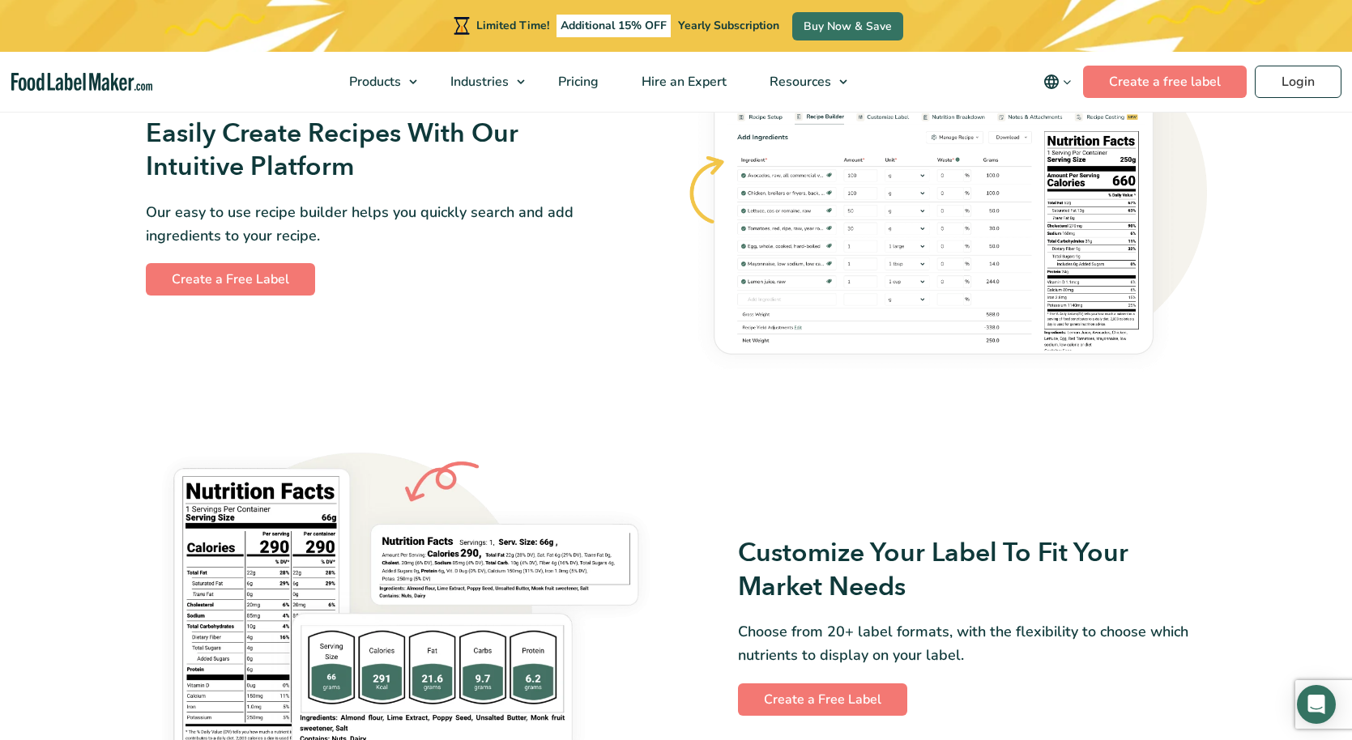
scroll to position [1123, 0]
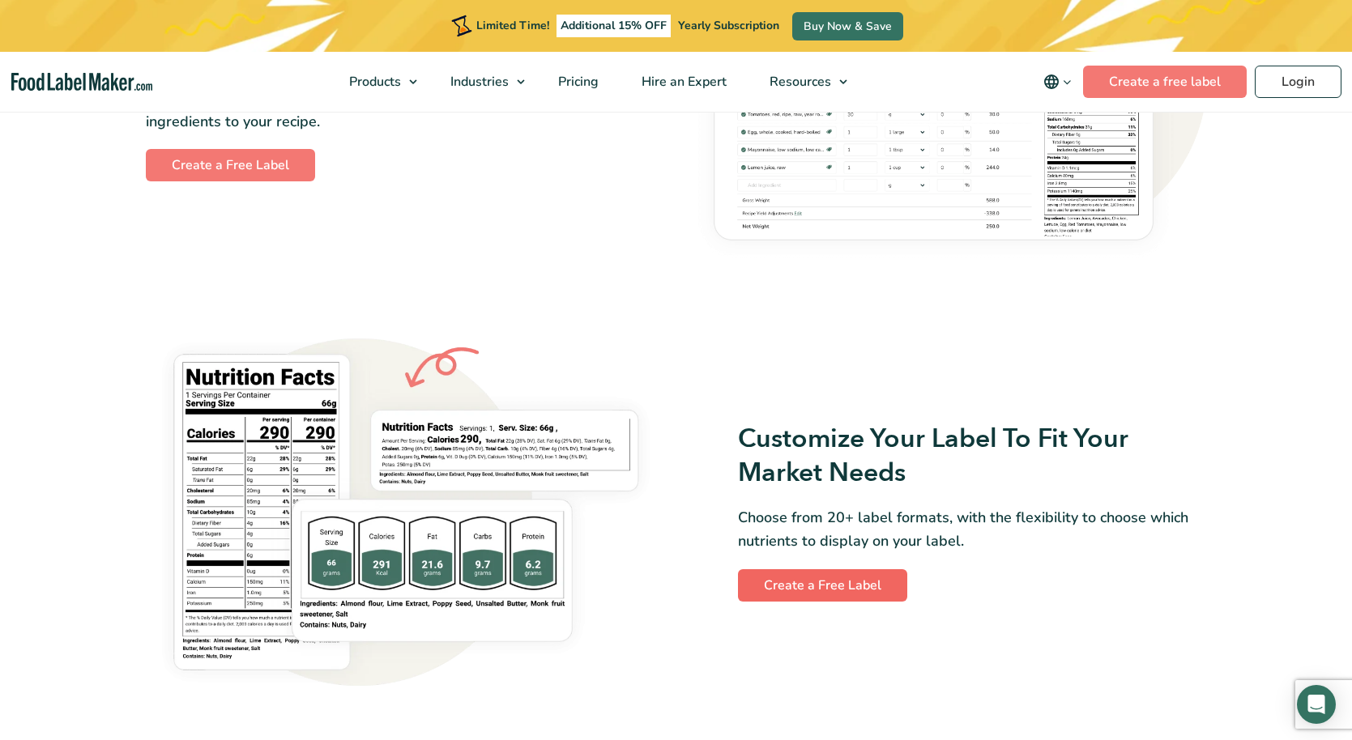
click at [789, 594] on link "Create a Free Label" at bounding box center [822, 585] width 169 height 32
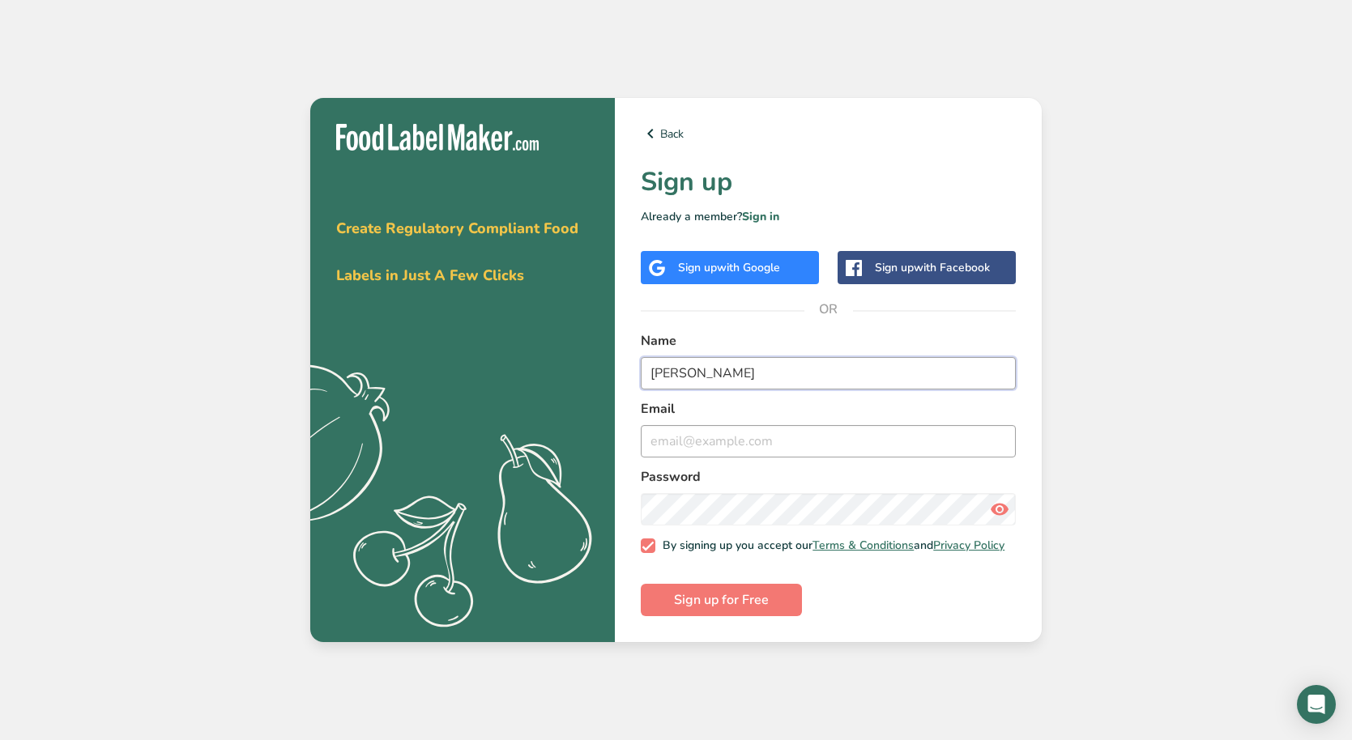
type input "derek centeno"
type input "centenoderek@yahoo.com"
click at [849, 589] on form "Name derek centeno Email centenoderek@yahoo.com Password By signing up you acce…" at bounding box center [828, 473] width 375 height 285
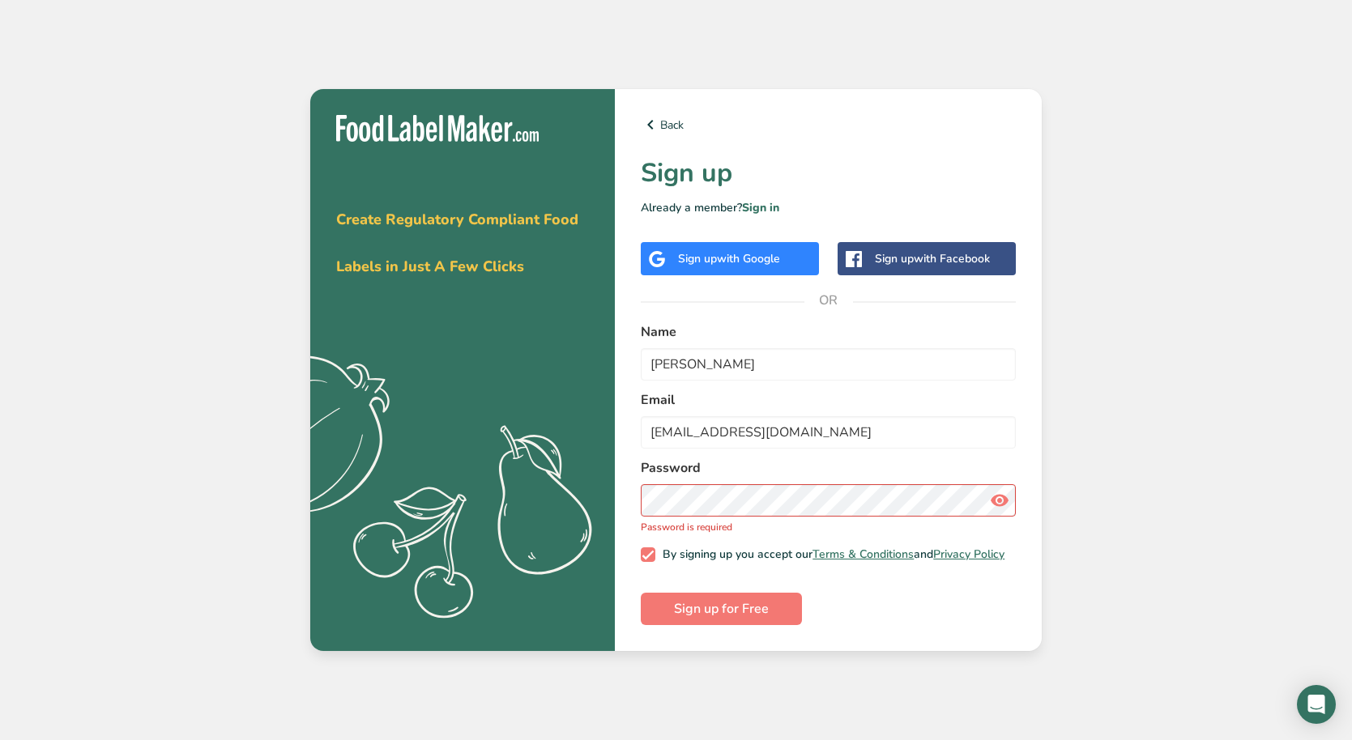
click at [953, 581] on form "Name derek centeno Email centenoderek@yahoo.com Password Password is required B…" at bounding box center [828, 473] width 375 height 303
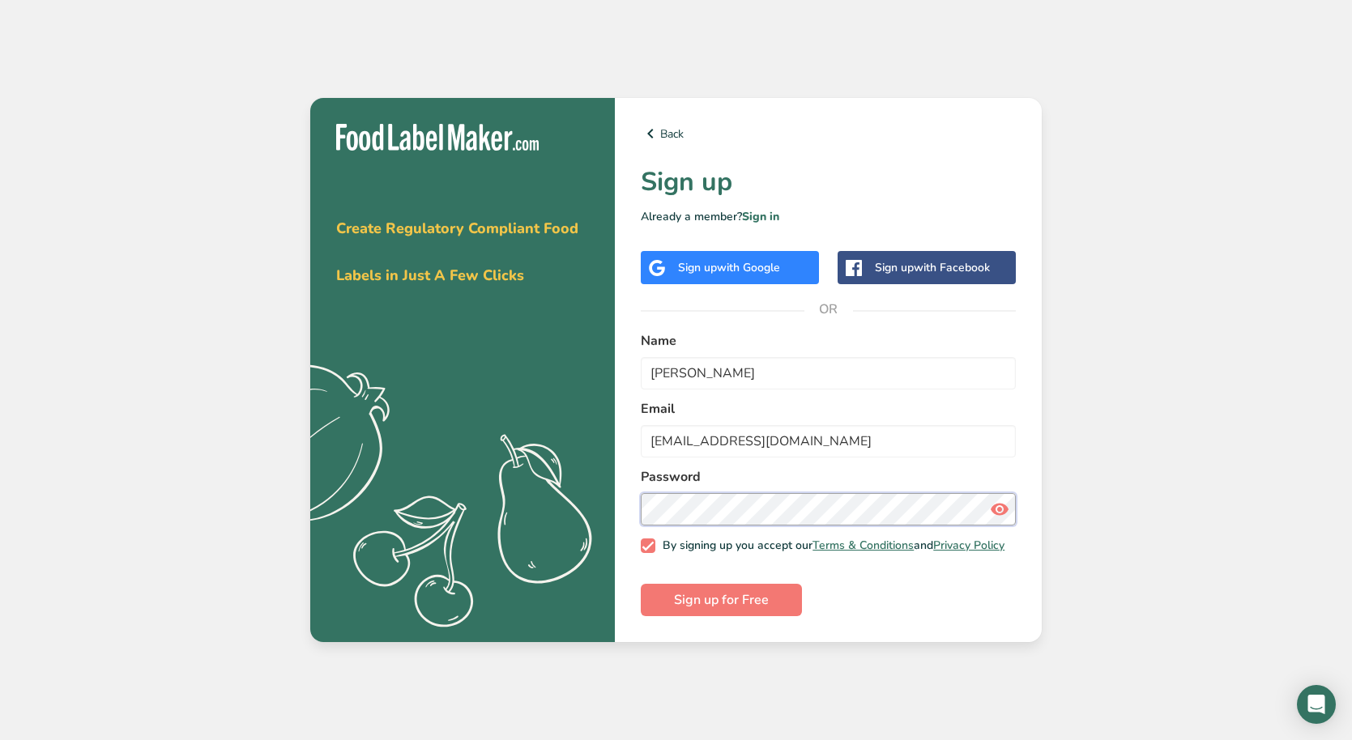
click at [721, 604] on button "Sign up for Free" at bounding box center [721, 600] width 161 height 32
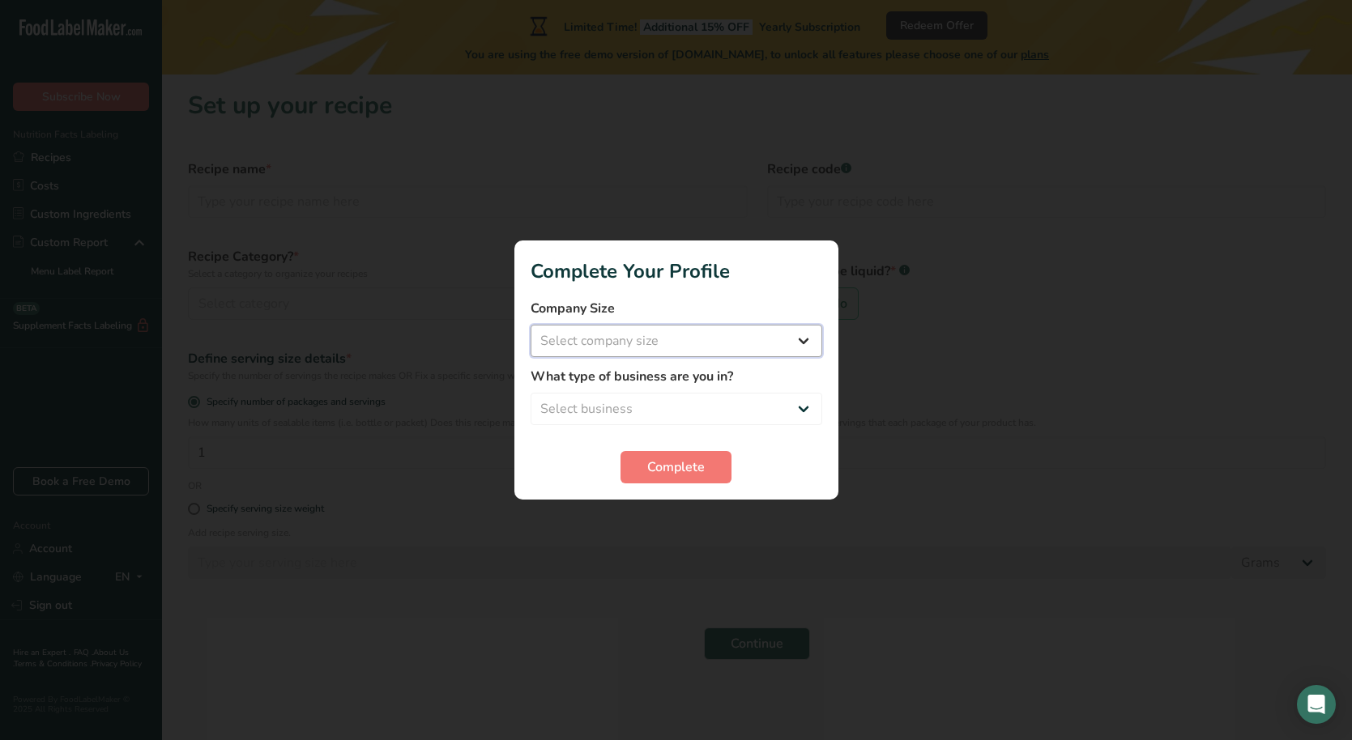
select select "2"
select select "4"
click at [671, 463] on span "Complete" at bounding box center [675, 467] width 57 height 19
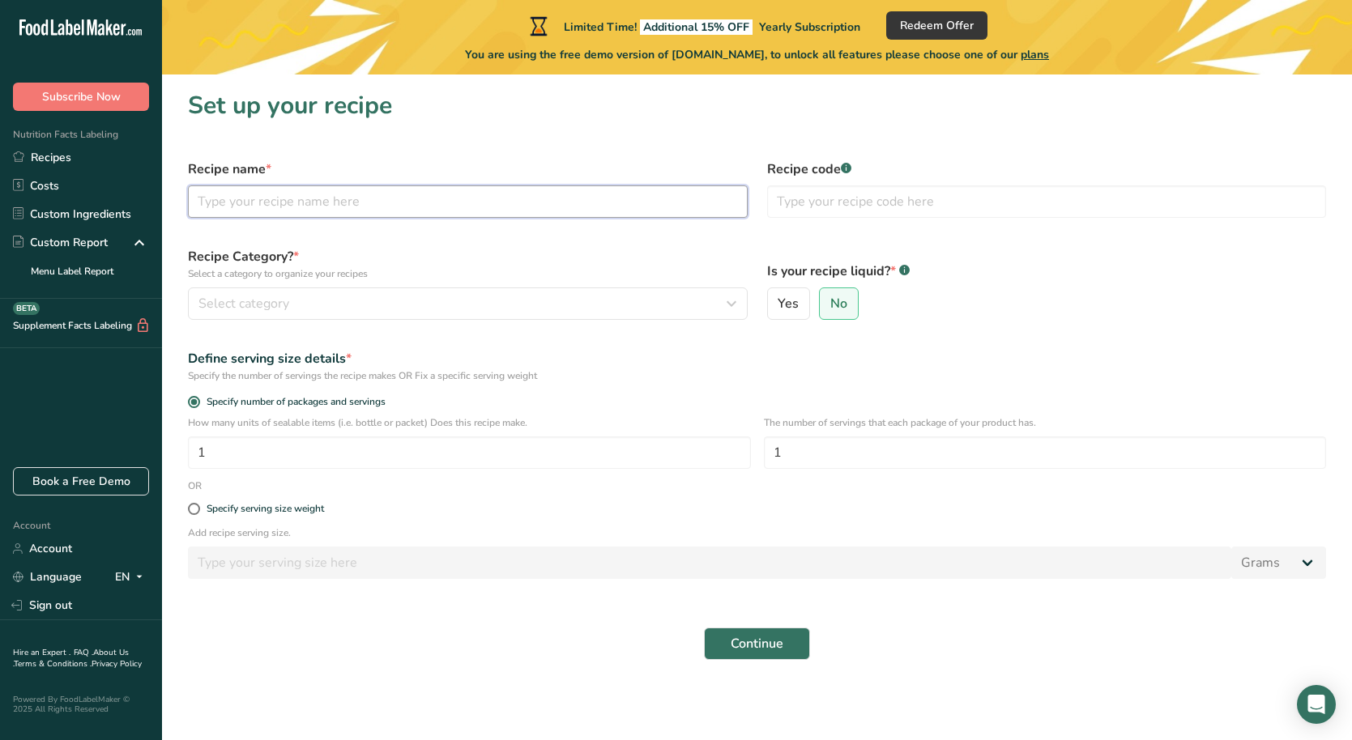
click at [315, 211] on input "text" at bounding box center [468, 201] width 560 height 32
type input "Sweet and Spicy Chicken"
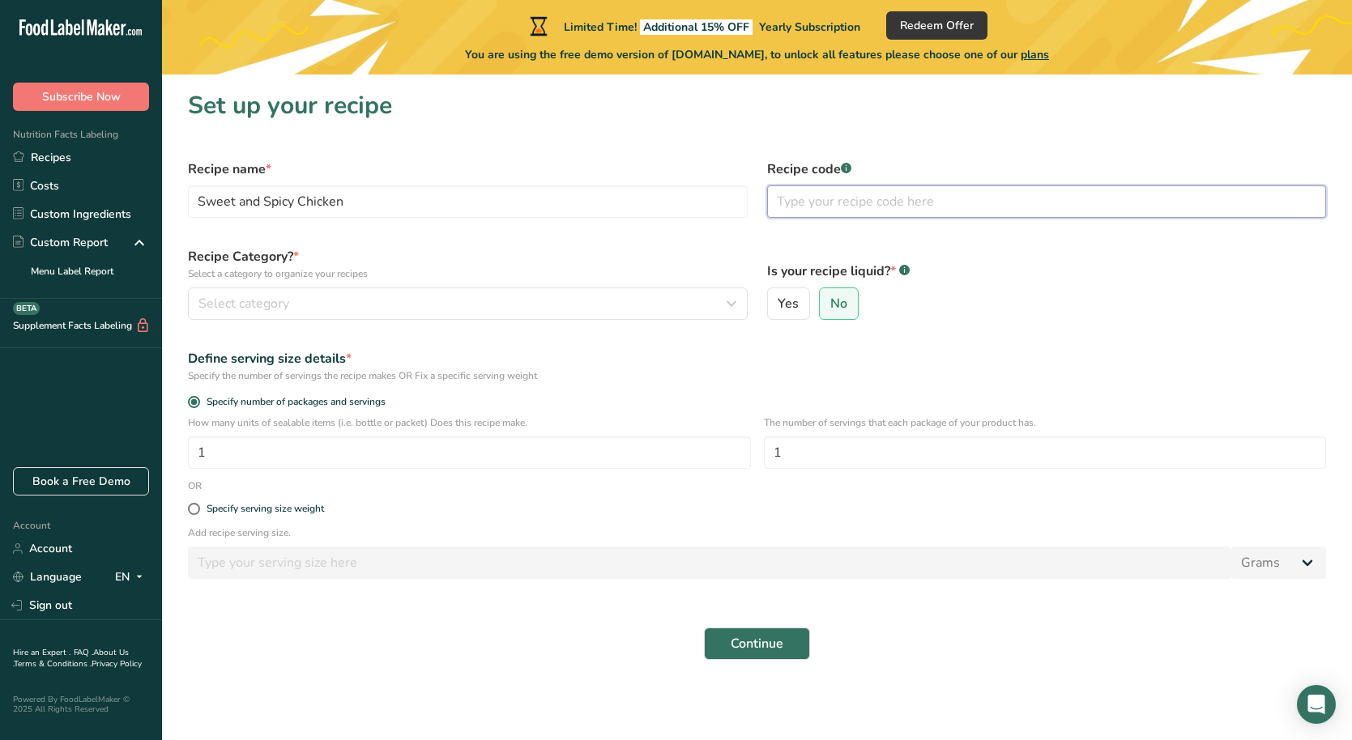
click at [847, 213] on input "text" at bounding box center [1047, 201] width 560 height 32
click at [409, 294] on div "Select category" at bounding box center [462, 303] width 529 height 19
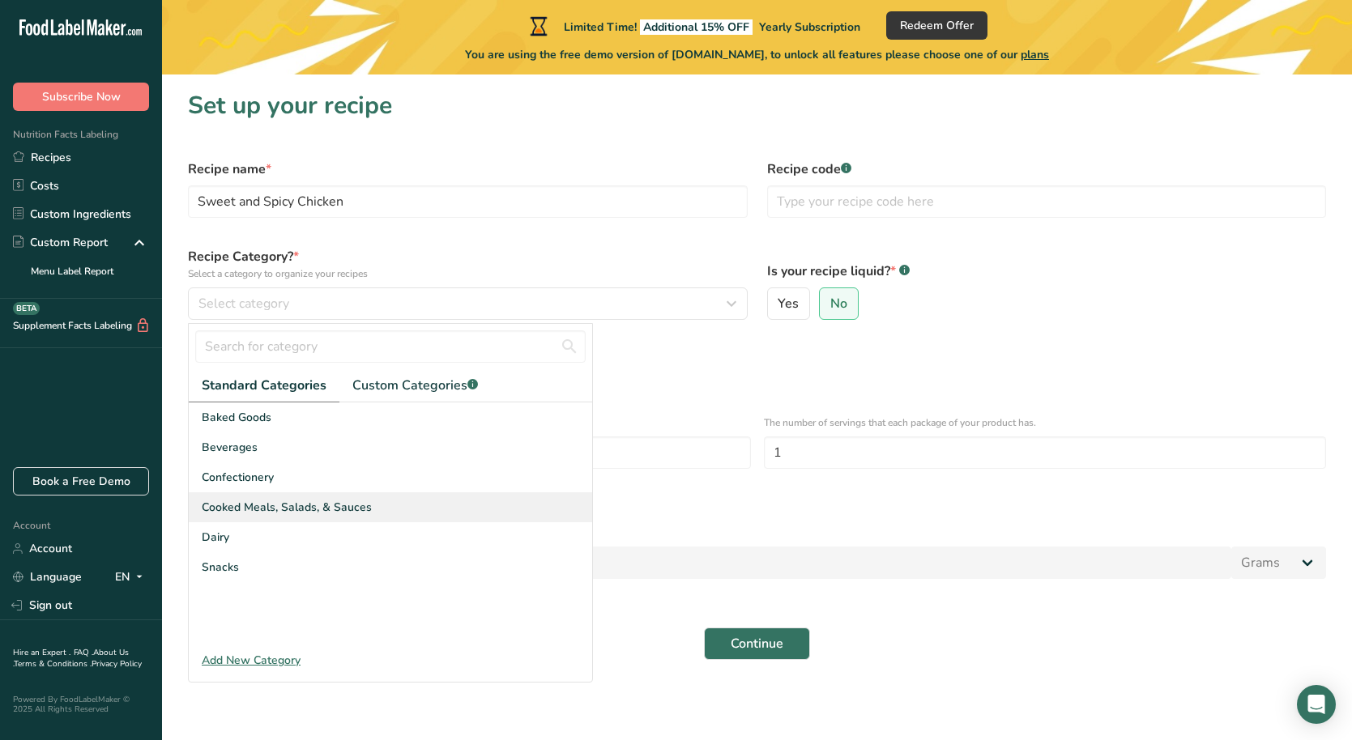
click at [271, 508] on span "Cooked Meals, Salads, & Sauces" at bounding box center [287, 507] width 170 height 17
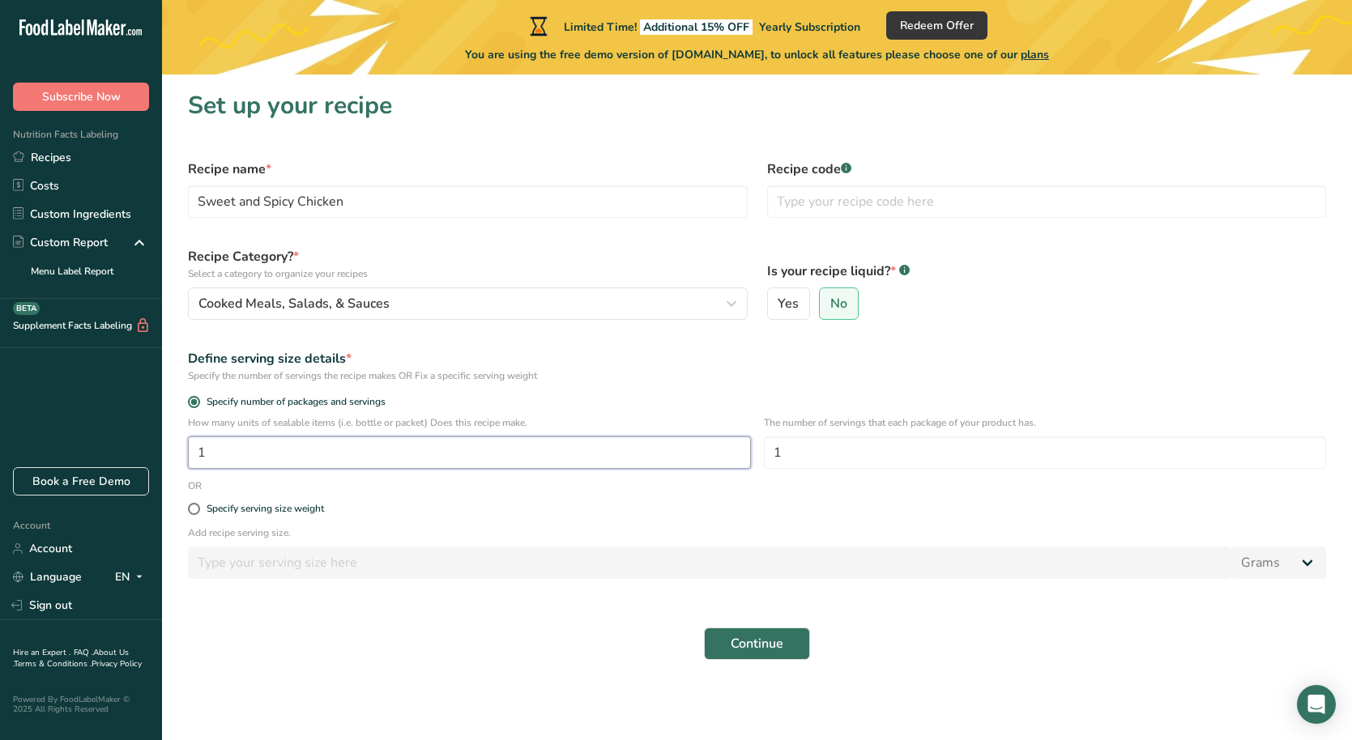
click at [658, 458] on input "1" at bounding box center [469, 452] width 563 height 32
click at [892, 463] on input "1" at bounding box center [1045, 452] width 563 height 32
click at [197, 509] on span at bounding box center [194, 509] width 12 height 12
click at [197, 509] on input "Specify serving size weight" at bounding box center [193, 509] width 11 height 11
radio input "true"
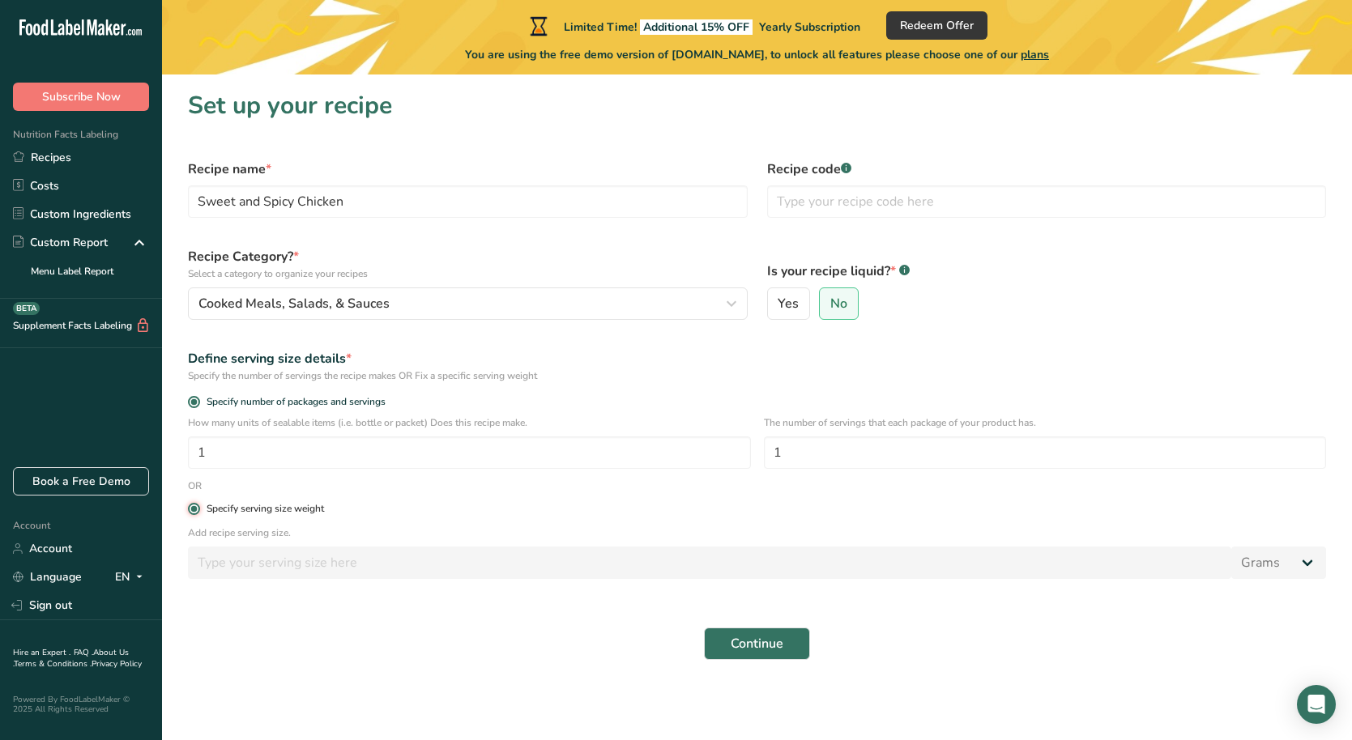
radio input "false"
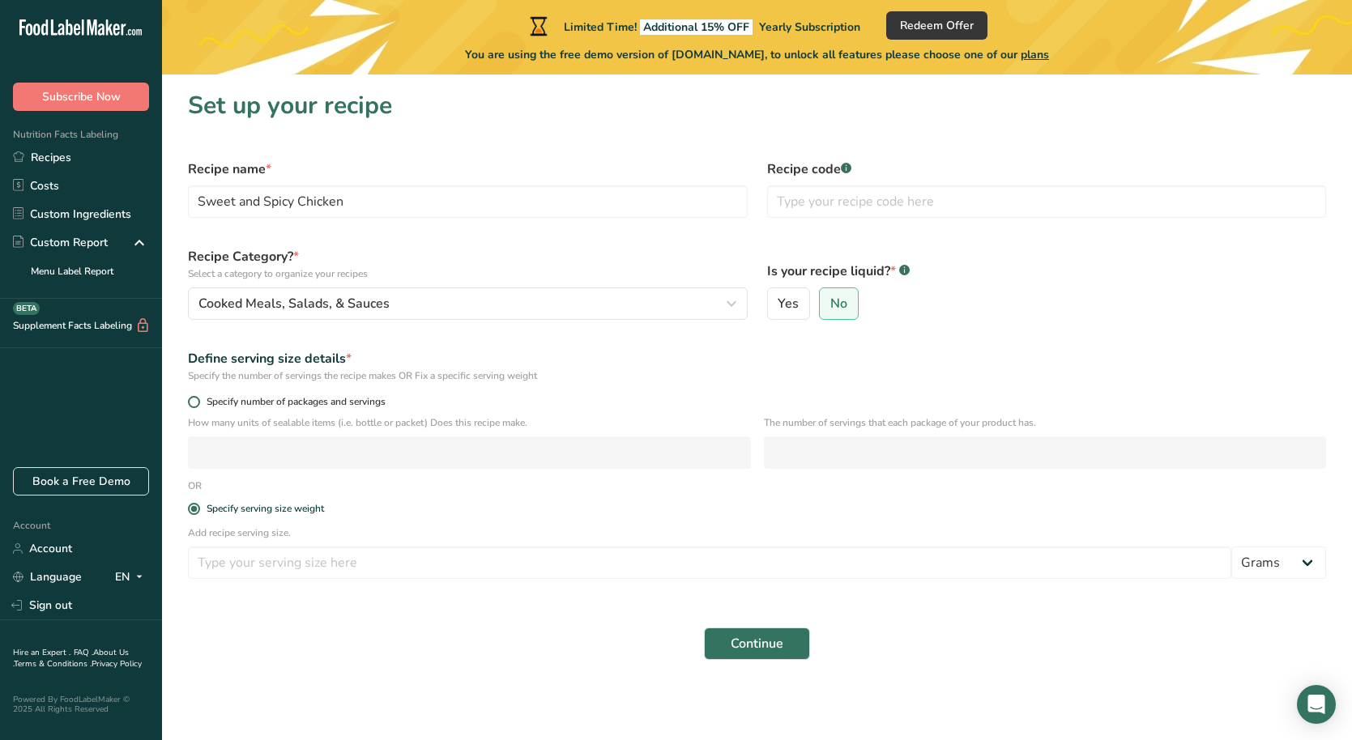
click at [195, 404] on span at bounding box center [194, 402] width 12 height 12
click at [195, 404] on input "Specify number of packages and servings" at bounding box center [193, 402] width 11 height 11
radio input "true"
radio input "false"
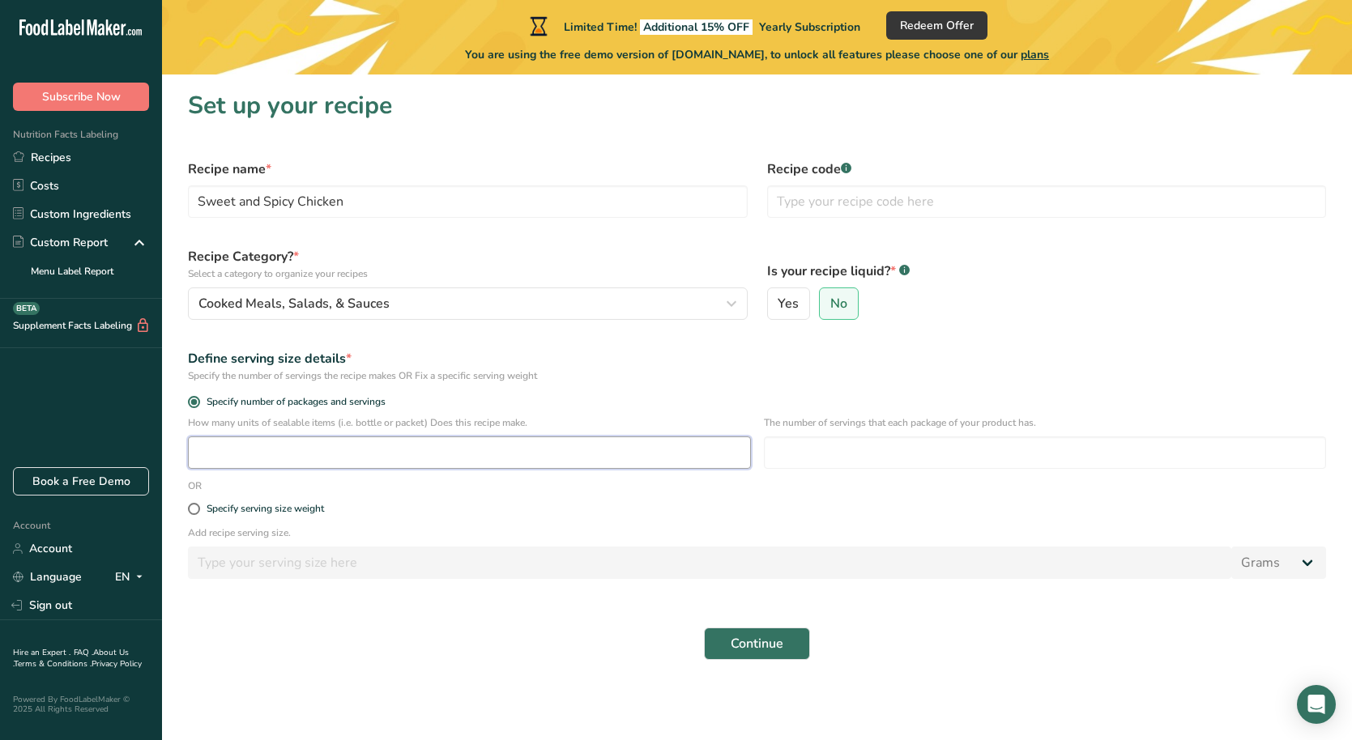
click at [244, 447] on input "number" at bounding box center [469, 452] width 563 height 32
type input "1"
click at [815, 436] on div "The number of servings that each package of your product has." at bounding box center [1045, 446] width 563 height 63
click at [813, 450] on input "number" at bounding box center [1045, 452] width 563 height 32
type input "1"
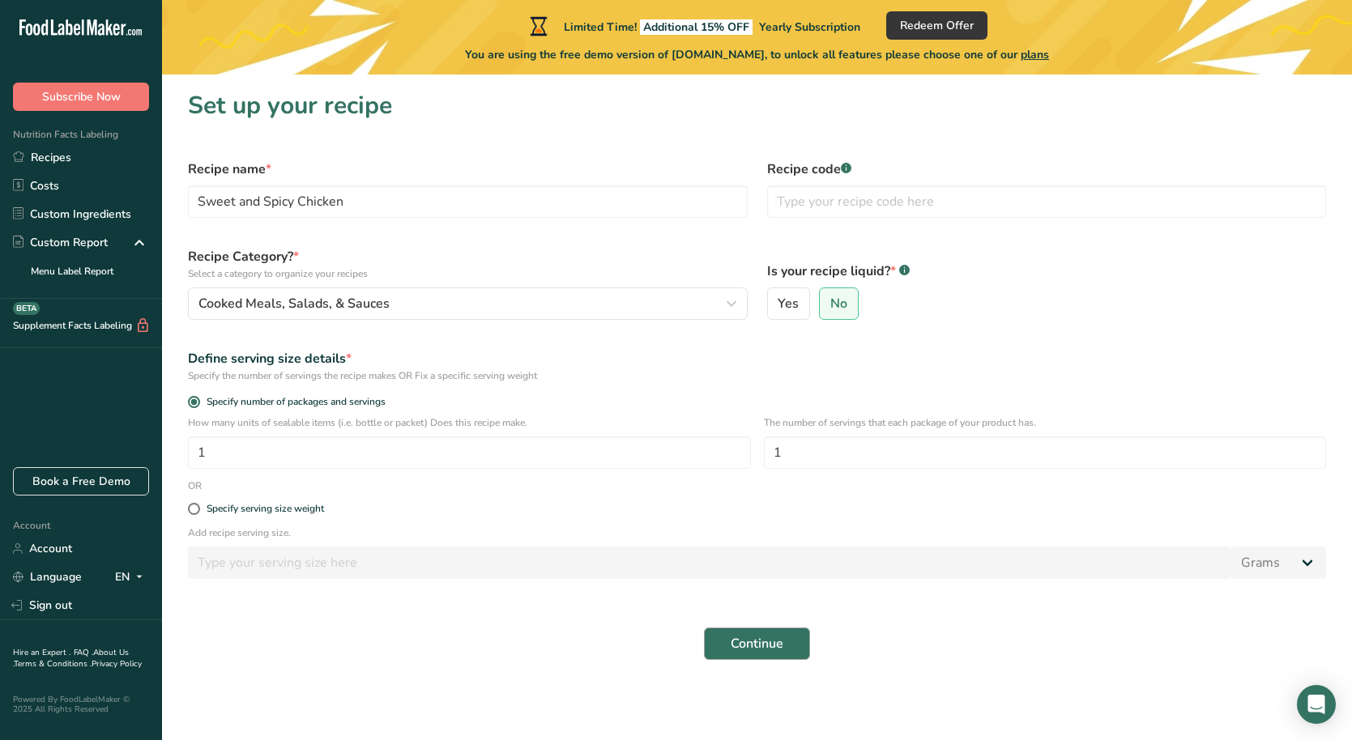
click at [790, 637] on button "Continue" at bounding box center [757, 644] width 106 height 32
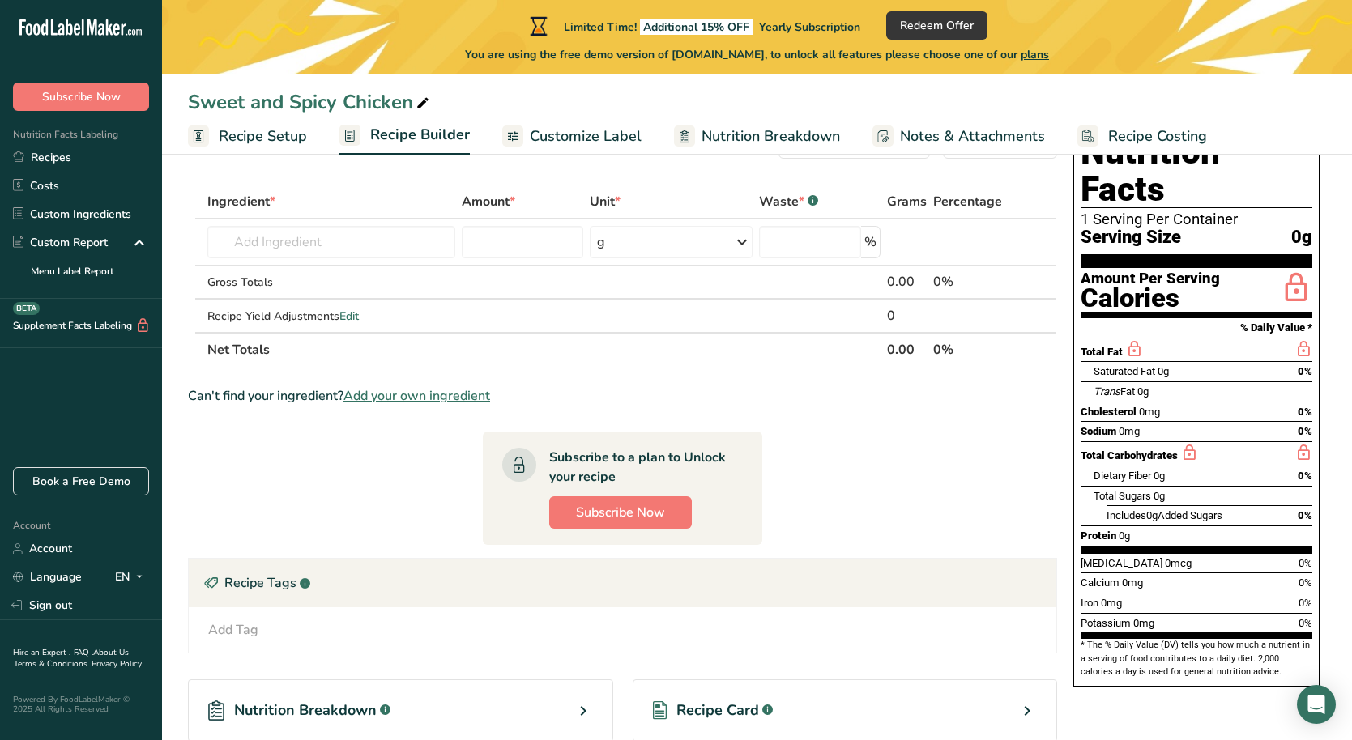
scroll to position [63, 0]
